Goal: Transaction & Acquisition: Purchase product/service

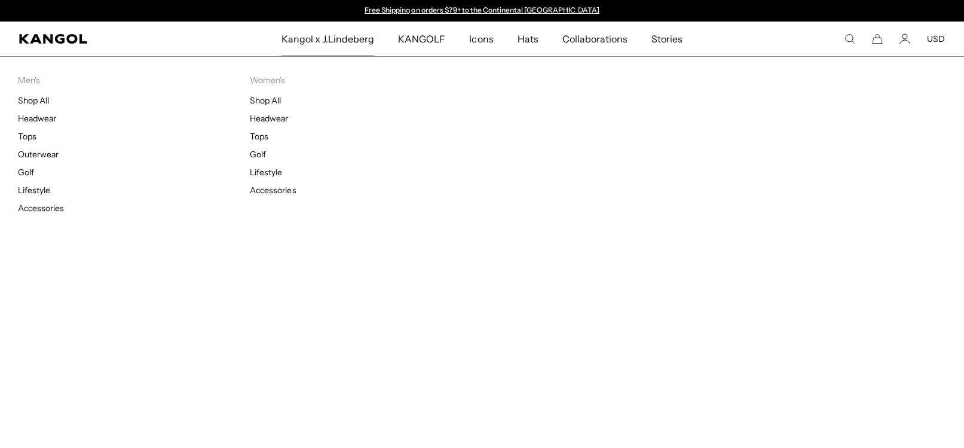
type input "****"
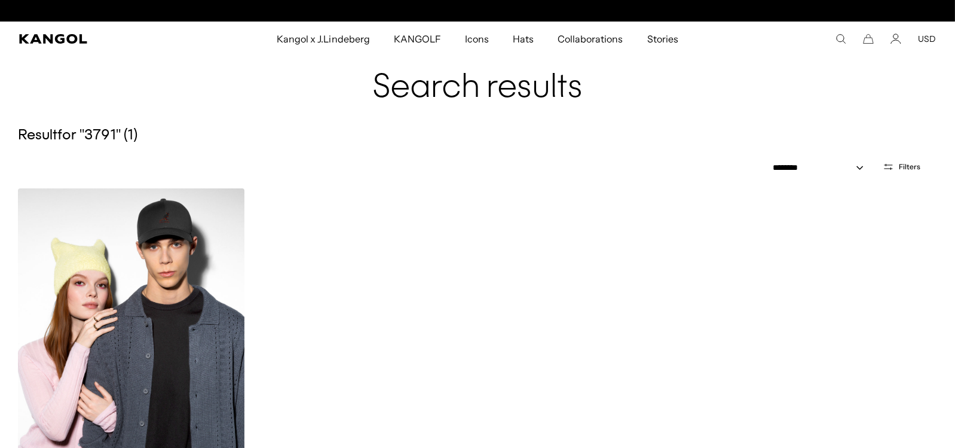
click at [139, 287] on img at bounding box center [131, 330] width 227 height 284
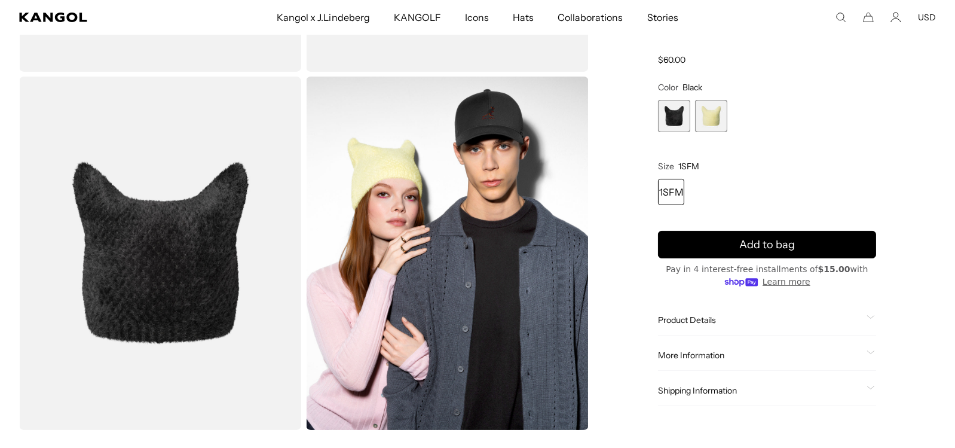
scroll to position [0, 246]
drag, startPoint x: 194, startPoint y: 261, endPoint x: 904, endPoint y: 224, distance: 711.0
click at [953, 219] on div "Loading... Home / /" at bounding box center [477, 74] width 955 height 711
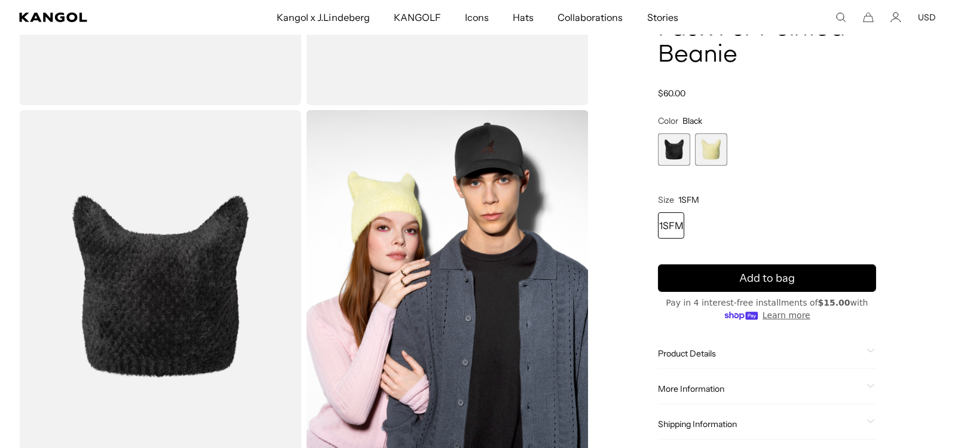
scroll to position [179, 0]
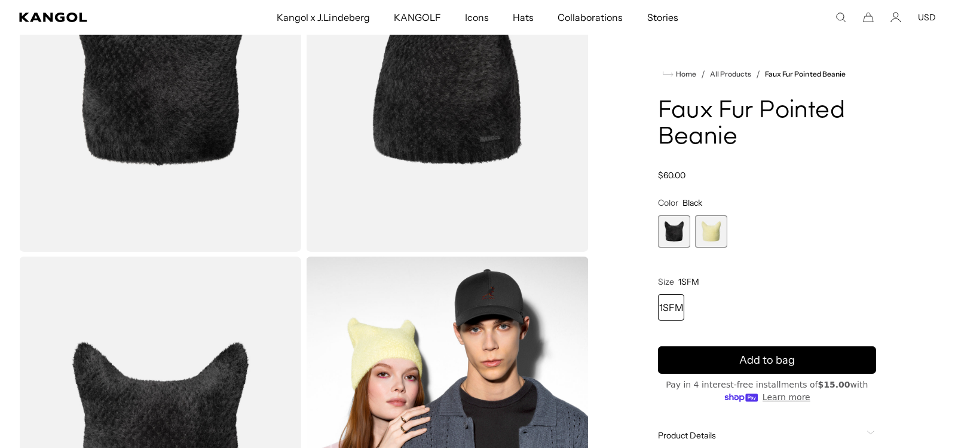
click at [709, 218] on span "2 of 2" at bounding box center [711, 231] width 32 height 32
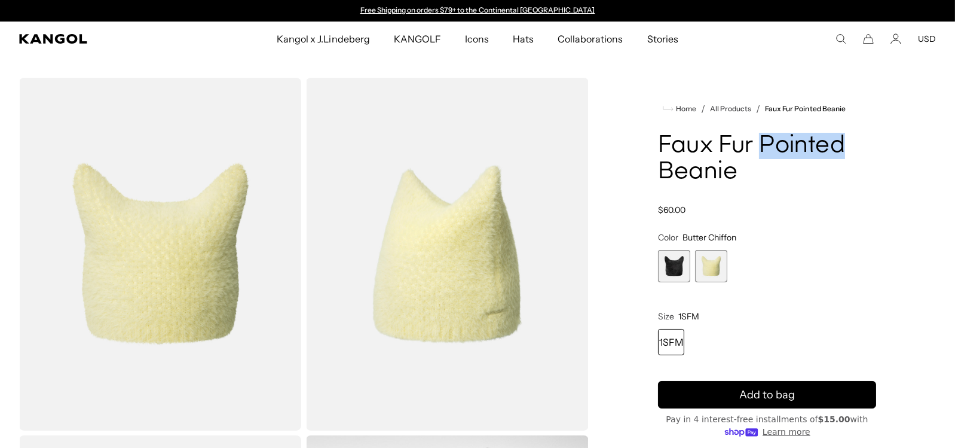
drag, startPoint x: 758, startPoint y: 144, endPoint x: 850, endPoint y: 144, distance: 92.6
click at [850, 144] on h1 "Faux Fur Pointed Beanie" at bounding box center [767, 159] width 218 height 53
copy h1 "Pointed"
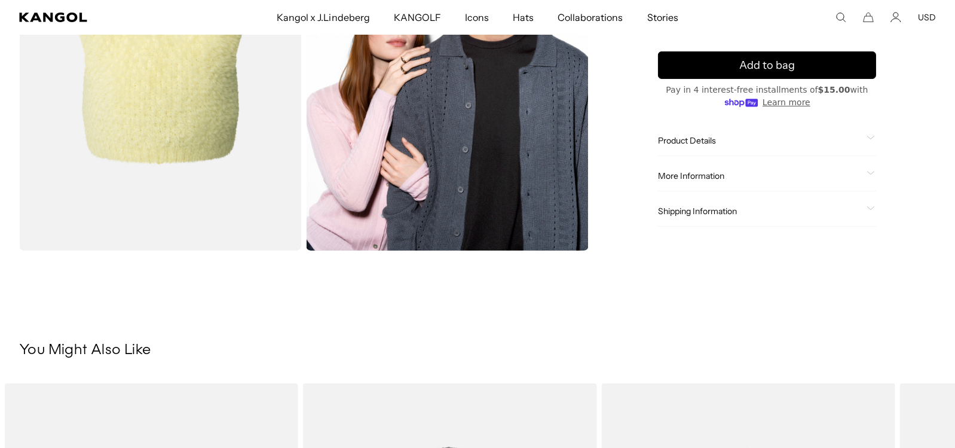
drag, startPoint x: 702, startPoint y: 173, endPoint x: 708, endPoint y: 180, distance: 9.3
click at [702, 173] on span "More Information" at bounding box center [760, 175] width 204 height 11
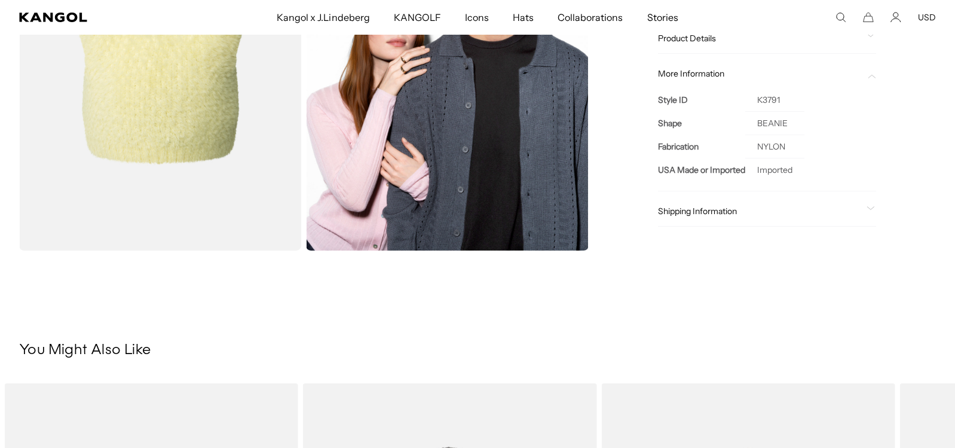
scroll to position [0, 246]
drag, startPoint x: 726, startPoint y: 274, endPoint x: 683, endPoint y: 318, distance: 62.1
click at [711, 313] on main "Home / All Products / Faux Fur Pointed Beanie Loading..." at bounding box center [477, 435] width 955 height 1835
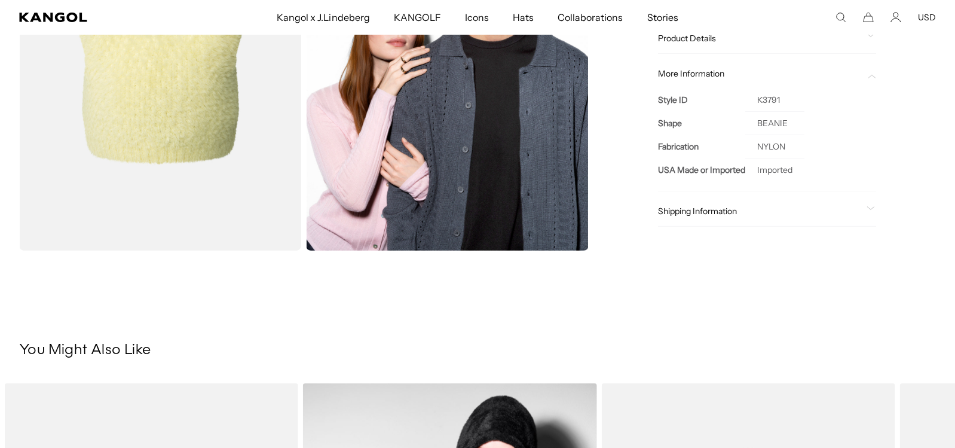
scroll to position [0, 0]
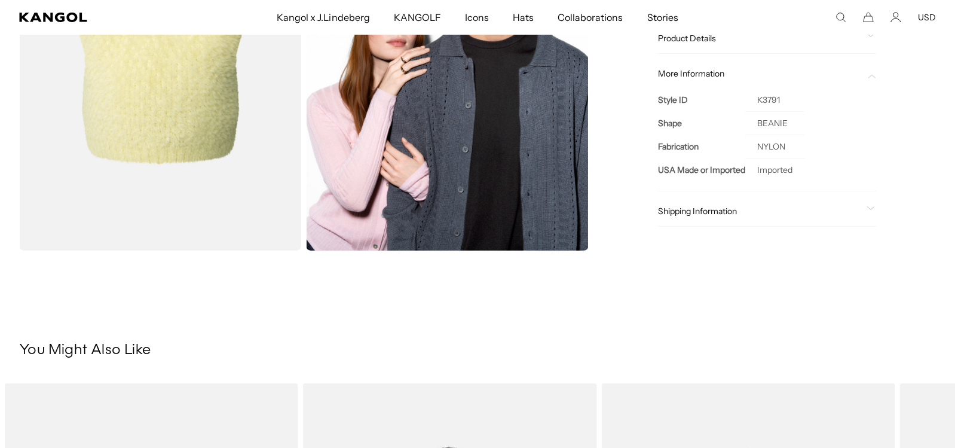
click at [822, 296] on main "Home / All Products / Faux Fur Pointed Beanie Loading..." at bounding box center [477, 435] width 955 height 1835
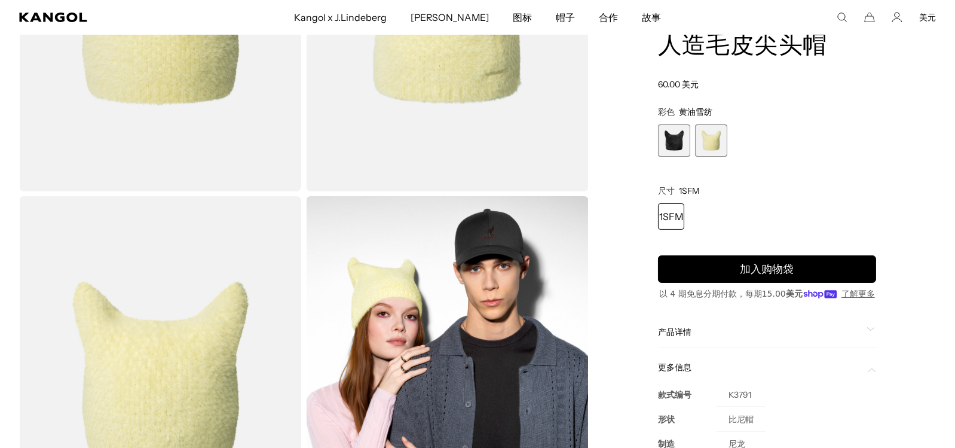
scroll to position [0, 232]
